Goal: Information Seeking & Learning: Learn about a topic

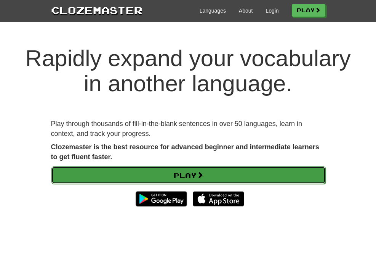
click at [190, 175] on link "Play" at bounding box center [188, 175] width 275 height 18
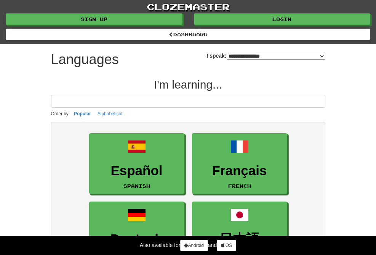
select select "*******"
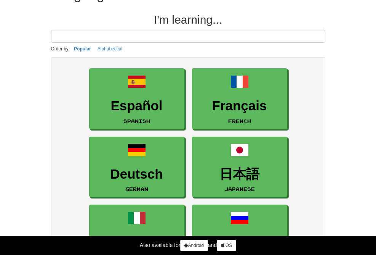
scroll to position [65, 0]
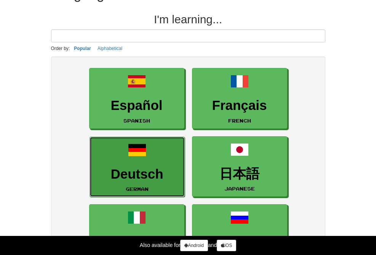
click at [167, 173] on h3 "Deutsch" at bounding box center [137, 174] width 87 height 15
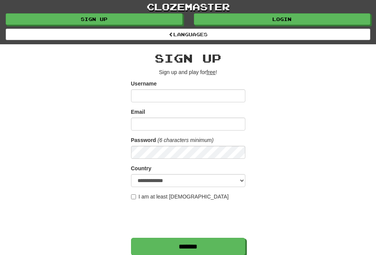
click at [166, 98] on input "Username" at bounding box center [188, 95] width 114 height 13
type input "*******"
click at [162, 124] on input "Email" at bounding box center [188, 123] width 114 height 13
type input "**********"
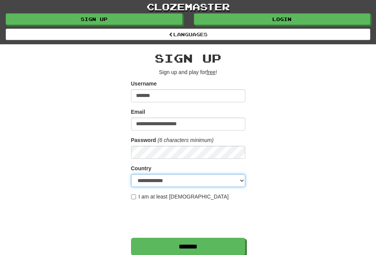
select select "**"
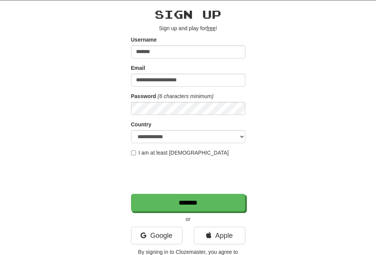
scroll to position [56, 0]
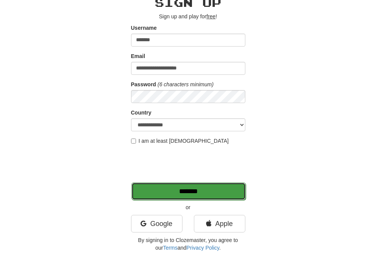
click at [200, 193] on input "*******" at bounding box center [189, 191] width 114 height 18
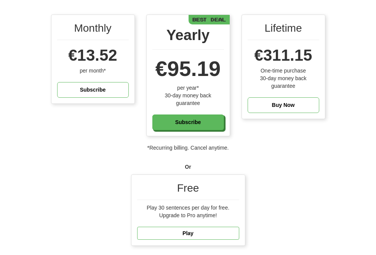
scroll to position [152, 0]
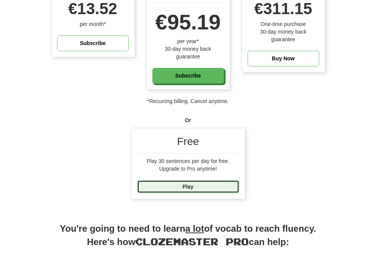
click at [172, 182] on link "Play" at bounding box center [188, 186] width 102 height 13
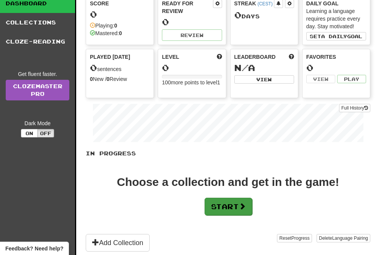
scroll to position [83, 0]
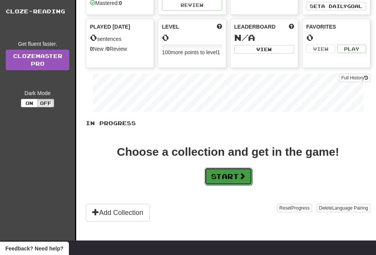
click at [232, 171] on button "Start" at bounding box center [229, 176] width 48 height 18
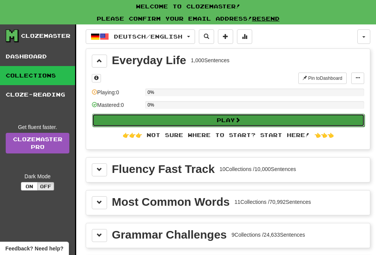
click at [211, 122] on button "Play" at bounding box center [228, 120] width 273 height 13
select select "**"
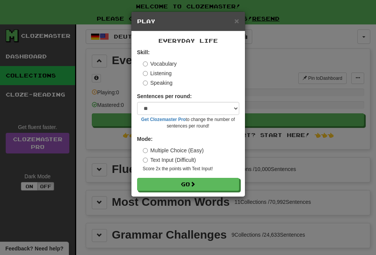
click at [156, 82] on label "Speaking" at bounding box center [158, 83] width 30 height 8
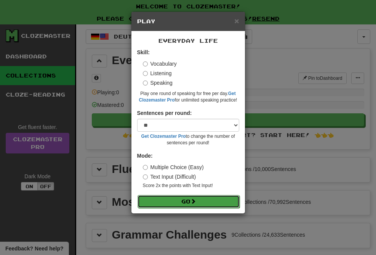
click at [193, 203] on span at bounding box center [193, 200] width 5 height 5
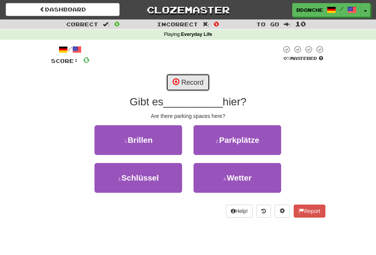
click at [203, 85] on button "Record" at bounding box center [188, 83] width 44 height 18
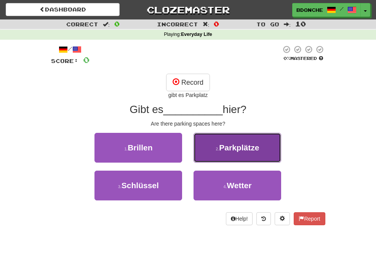
click at [234, 151] on span "Parkplätze" at bounding box center [239, 147] width 40 height 9
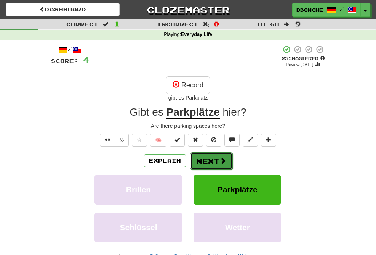
click at [221, 160] on span at bounding box center [223, 160] width 7 height 7
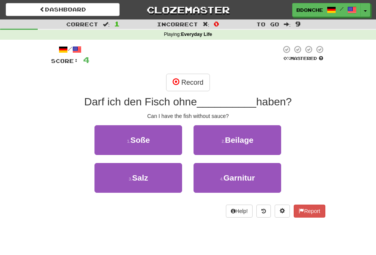
click at [201, 71] on div "/ Score: 4 0 % Mastered Record Darf ich den Fisch ohne __________ haben? Can I …" at bounding box center [188, 131] width 275 height 172
click at [201, 82] on button "Record" at bounding box center [188, 83] width 44 height 18
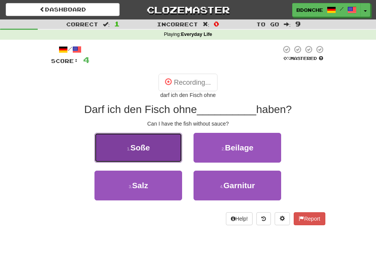
click at [147, 152] on button "1 . Soße" at bounding box center [139, 148] width 88 height 30
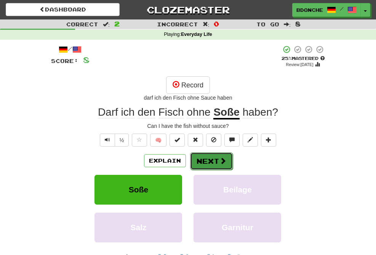
click at [205, 162] on button "Next" at bounding box center [211, 161] width 43 height 18
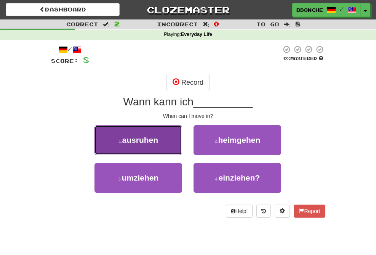
click at [153, 138] on span "ausruhen" at bounding box center [140, 139] width 36 height 9
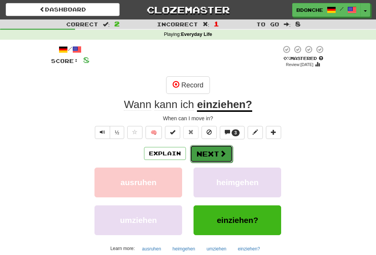
click at [212, 160] on button "Next" at bounding box center [211, 154] width 43 height 18
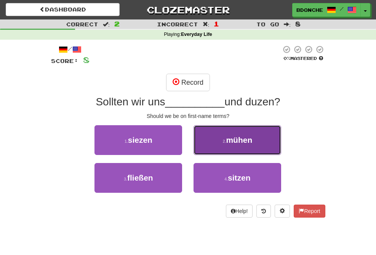
click at [230, 137] on span "mühen" at bounding box center [239, 139] width 26 height 9
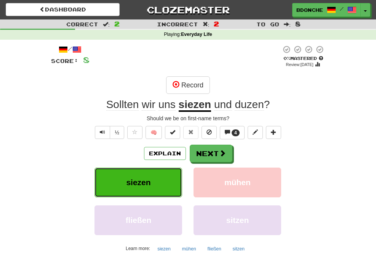
click at [169, 186] on button "siezen" at bounding box center [139, 182] width 88 height 30
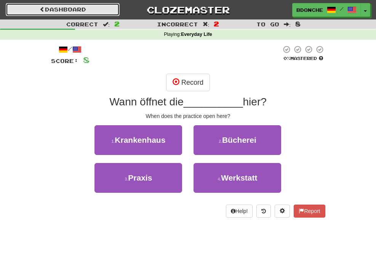
click at [97, 12] on link "Dashboard" at bounding box center [63, 9] width 114 height 13
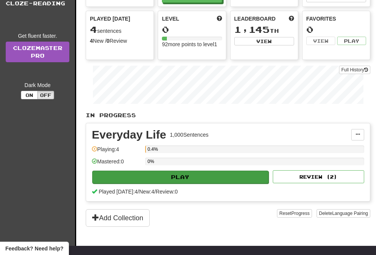
scroll to position [80, 0]
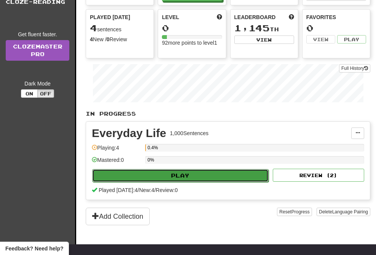
click at [179, 170] on button "Play" at bounding box center [180, 175] width 177 height 13
select select "**"
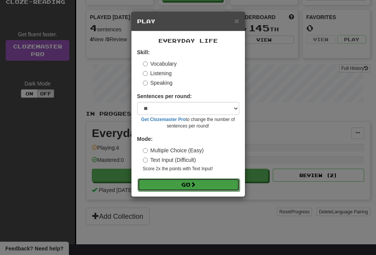
click at [172, 183] on button "Go" at bounding box center [189, 184] width 102 height 13
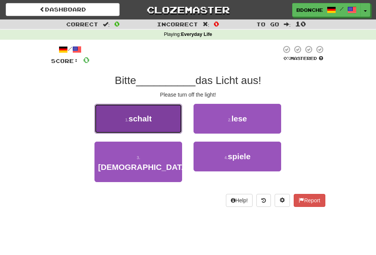
click at [153, 110] on button "1 . schalt" at bounding box center [139, 119] width 88 height 30
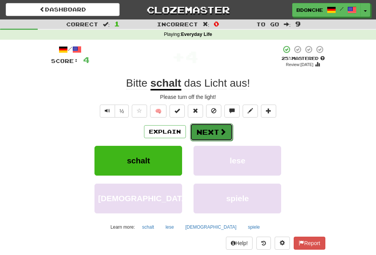
click at [212, 135] on button "Next" at bounding box center [211, 132] width 43 height 18
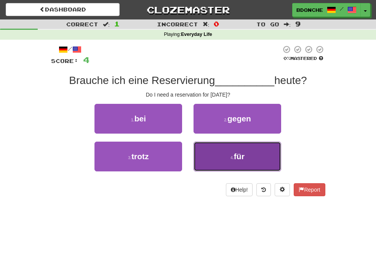
click at [215, 165] on button "4 . für" at bounding box center [238, 157] width 88 height 30
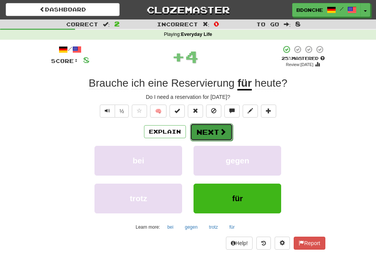
click at [213, 130] on button "Next" at bounding box center [211, 132] width 43 height 18
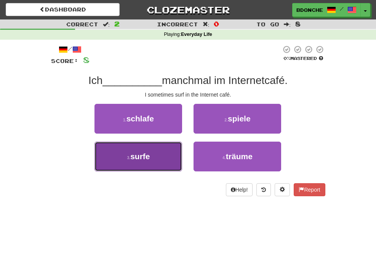
click at [155, 162] on button "3 . surfe" at bounding box center [139, 157] width 88 height 30
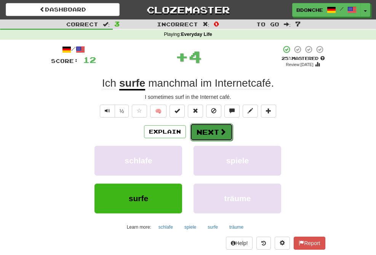
click at [213, 135] on button "Next" at bounding box center [211, 132] width 43 height 18
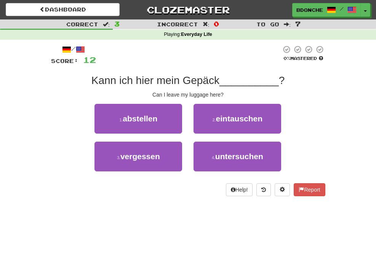
click at [170, 135] on div "1 . abstellen" at bounding box center [138, 123] width 99 height 38
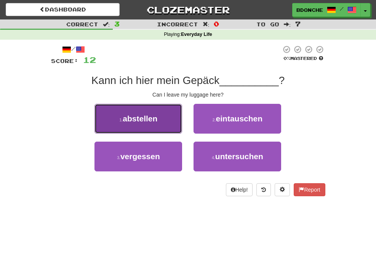
click at [169, 129] on button "1 . abstellen" at bounding box center [139, 119] width 88 height 30
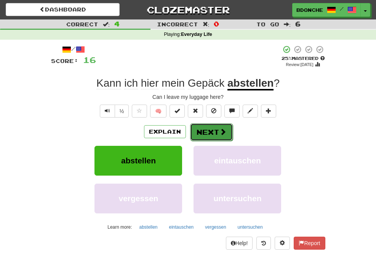
click at [216, 133] on button "Next" at bounding box center [211, 132] width 43 height 18
